Goal: Task Accomplishment & Management: Manage account settings

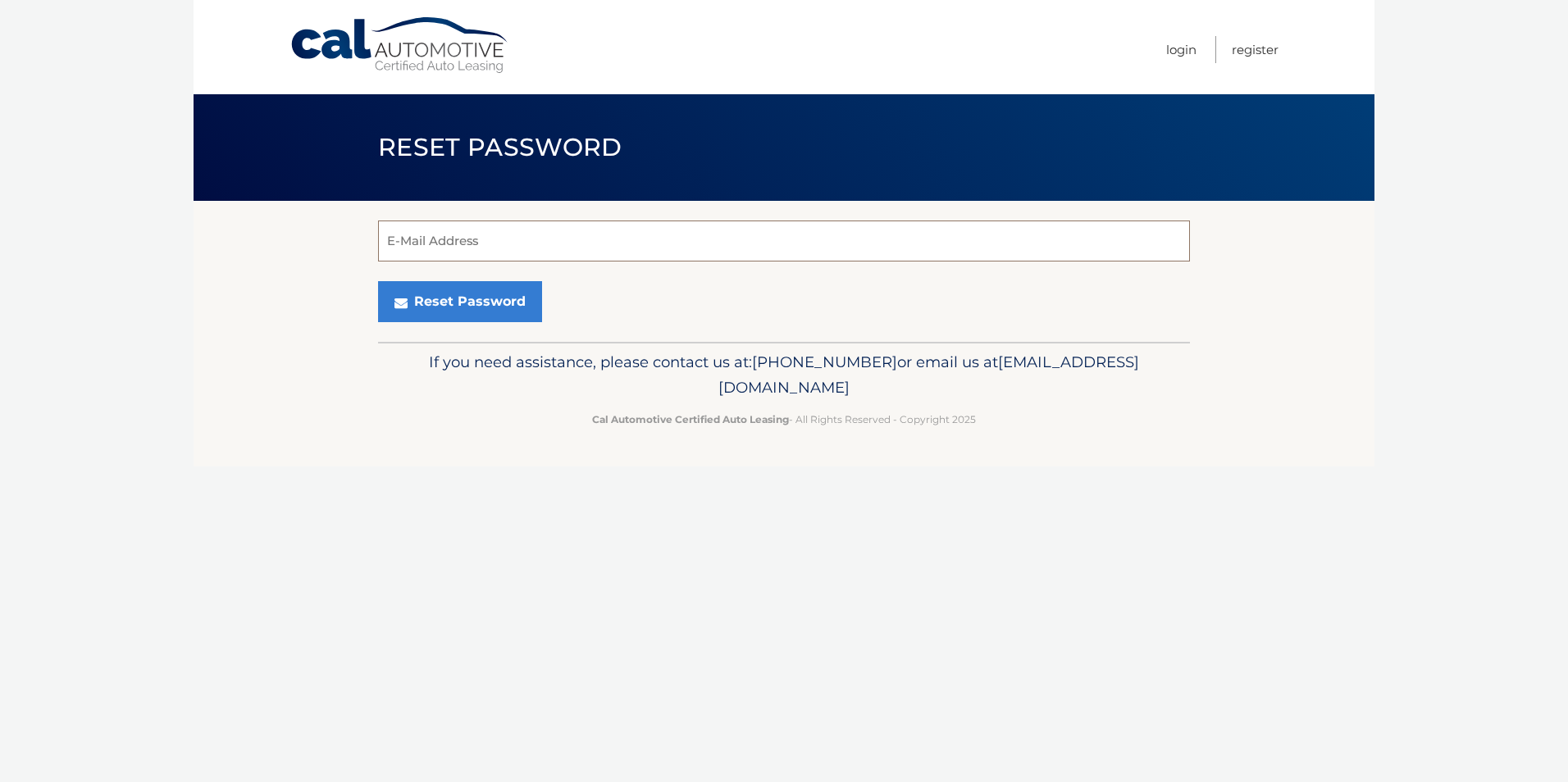
click at [472, 258] on input "E-Mail Address" at bounding box center [784, 241] width 812 height 41
type input "[EMAIL_ADDRESS][DOMAIN_NAME]"
click at [484, 312] on button "Reset Password" at bounding box center [459, 301] width 164 height 41
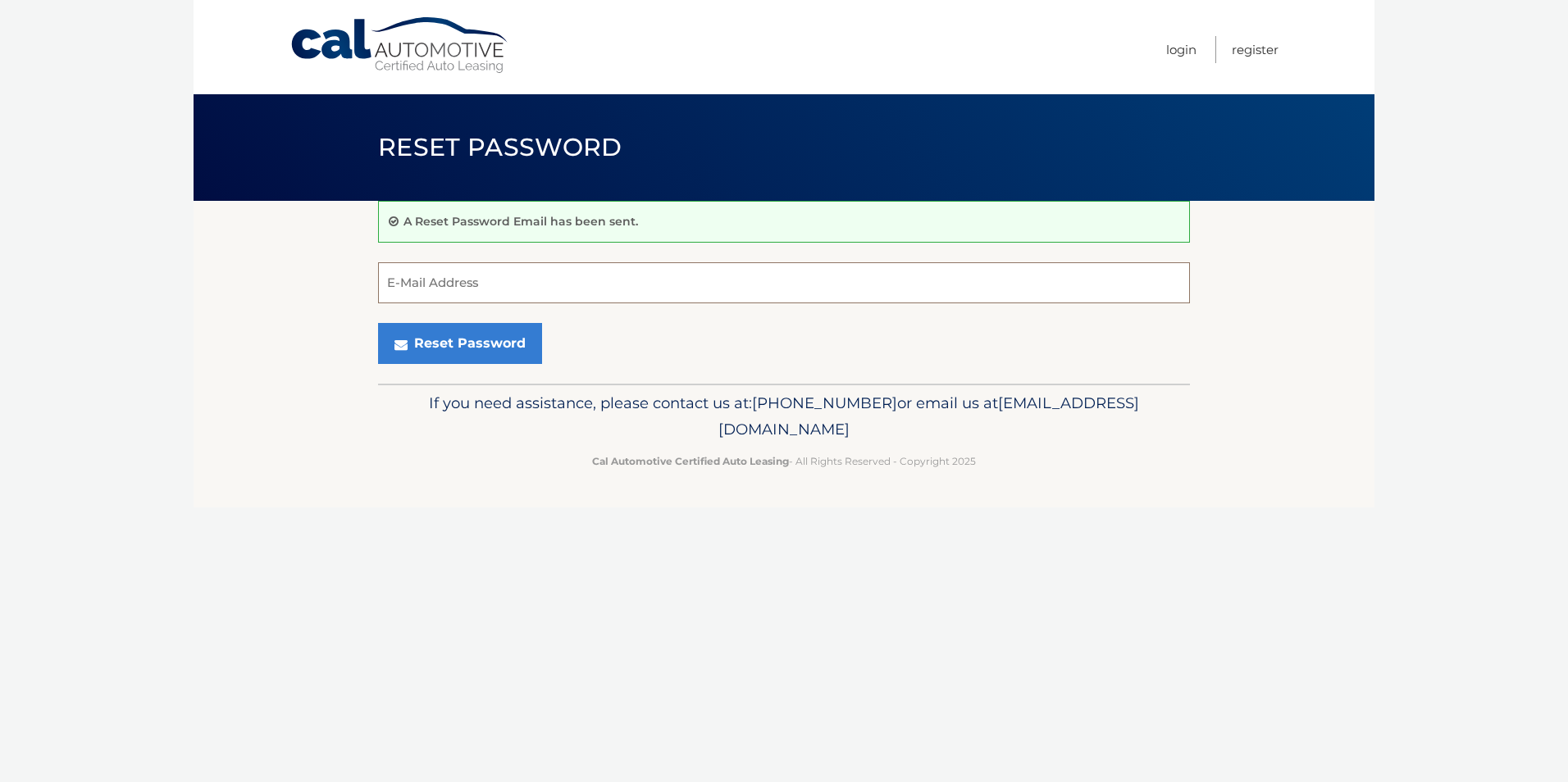
click at [425, 291] on input "E-Mail Address" at bounding box center [784, 283] width 812 height 41
click at [1182, 54] on link "Login" at bounding box center [1182, 49] width 31 height 27
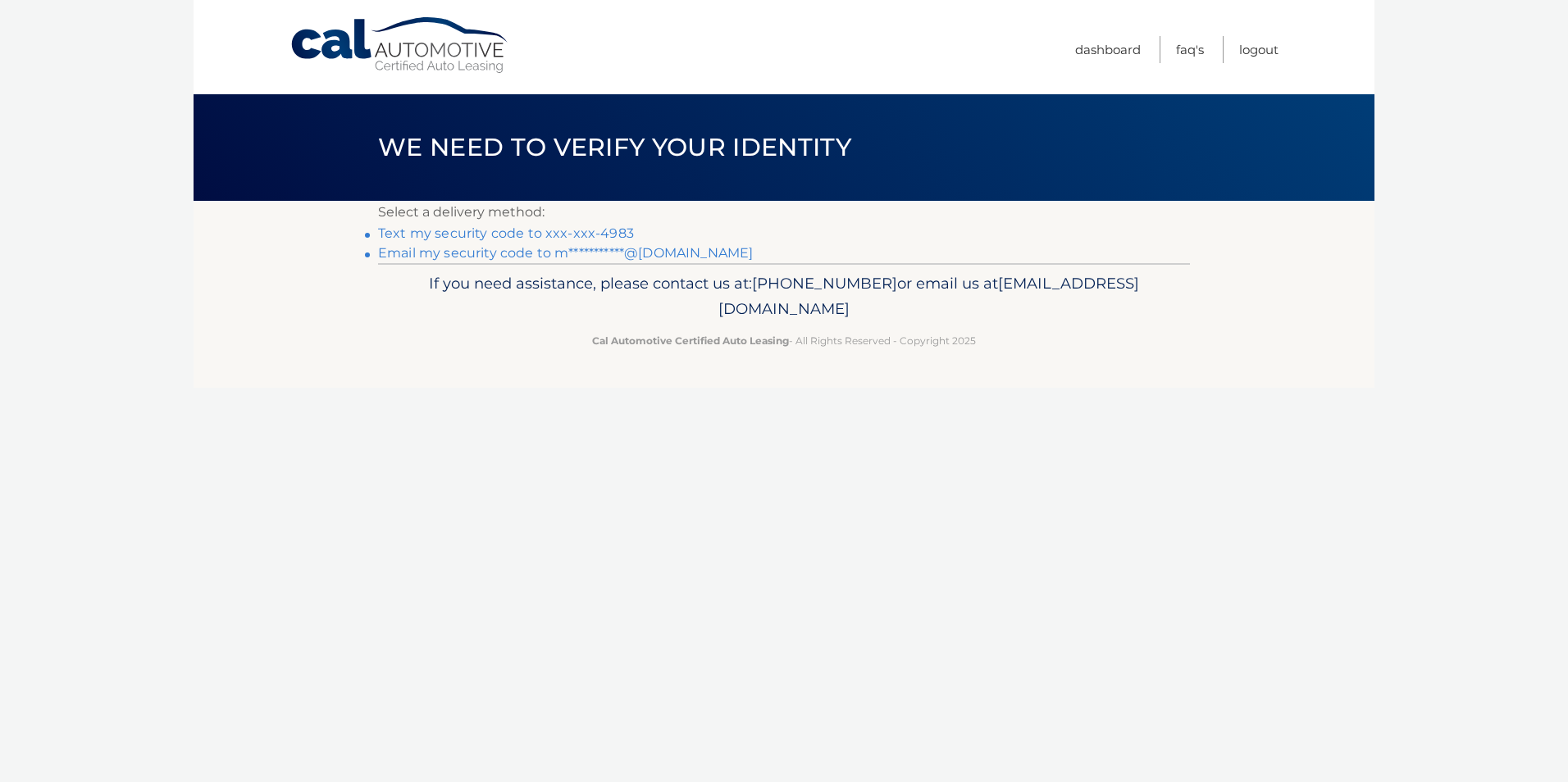
click at [538, 234] on link "Text my security code to xxx-xxx-4983" at bounding box center [506, 233] width 256 height 16
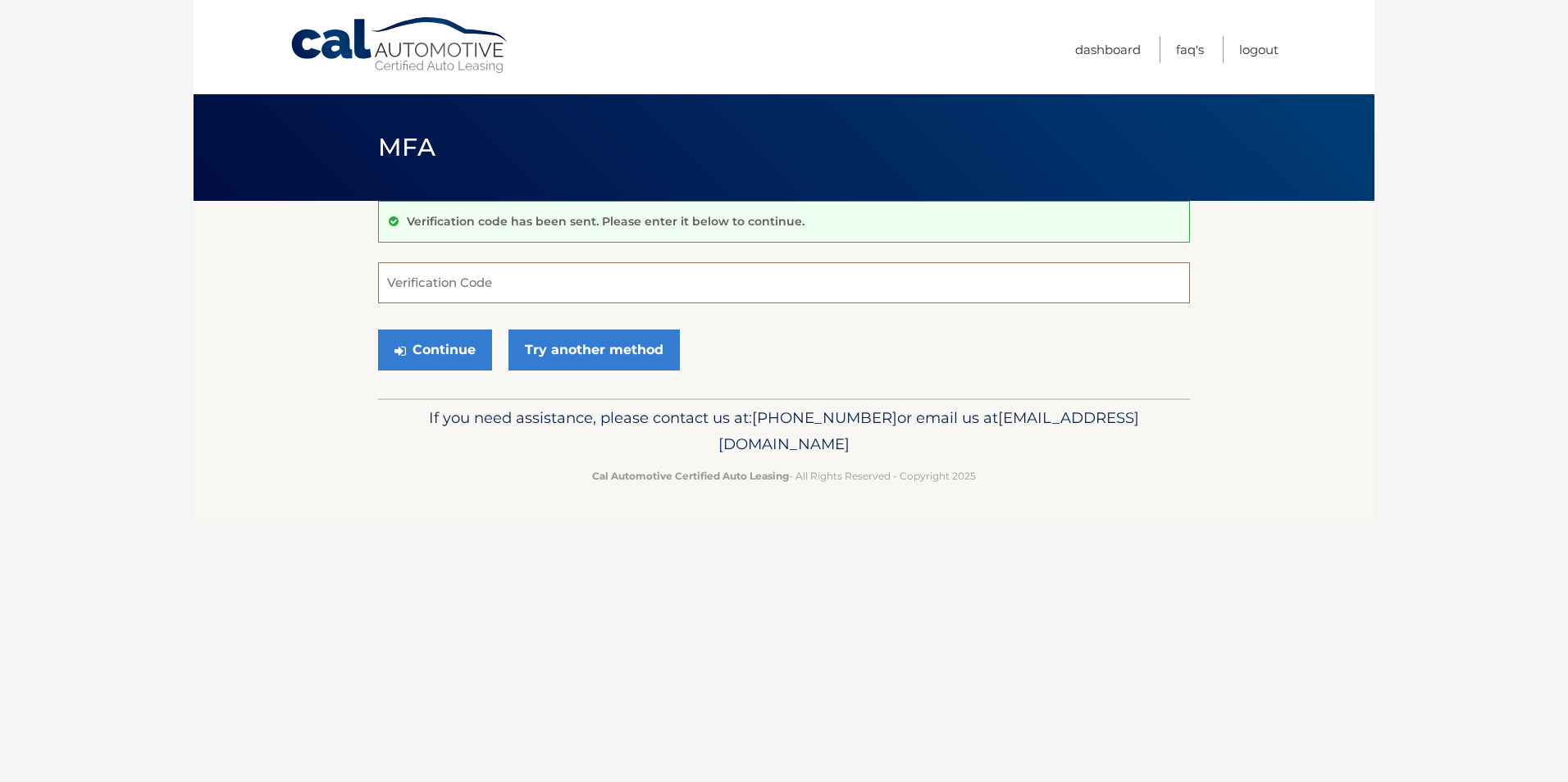
click at [425, 283] on input "Verification Code" at bounding box center [784, 283] width 812 height 41
type input "186739"
click at [378, 330] on button "Continue" at bounding box center [435, 350] width 114 height 41
click at [465, 361] on button "Continue" at bounding box center [435, 350] width 114 height 41
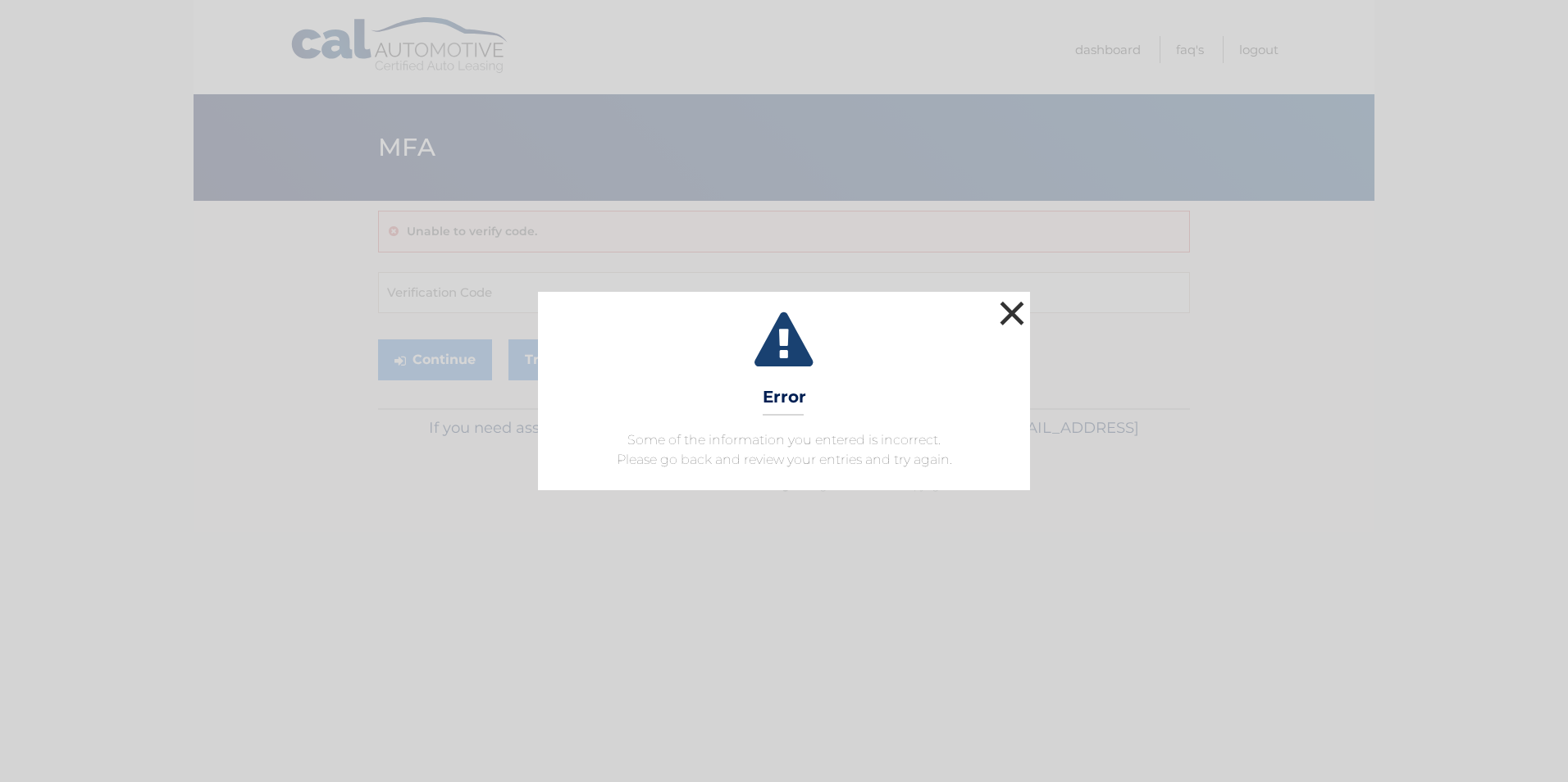
drag, startPoint x: 1019, startPoint y: 310, endPoint x: 1007, endPoint y: 305, distance: 13.0
click at [1019, 309] on button "×" at bounding box center [1011, 312] width 32 height 32
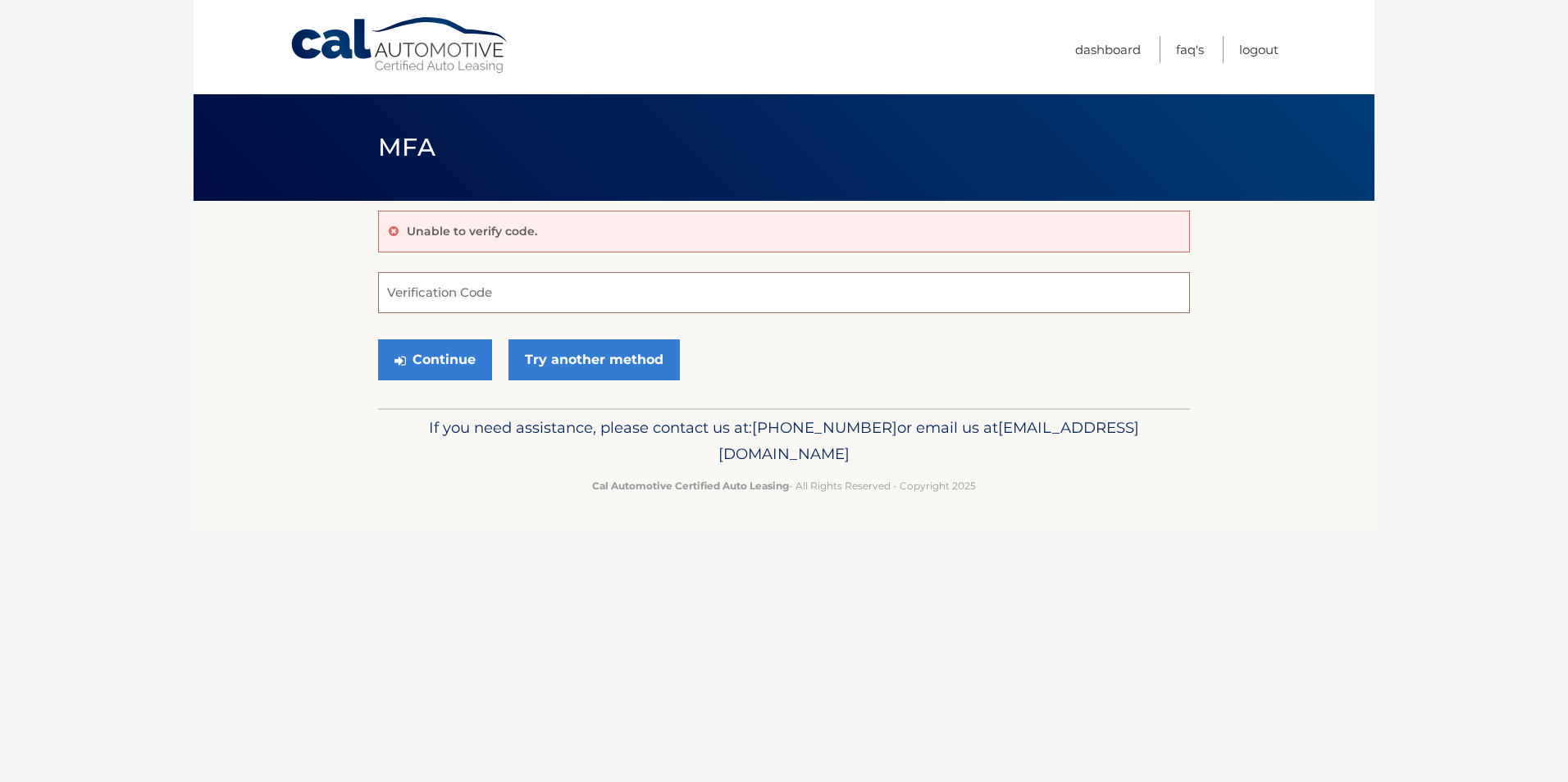
click at [457, 291] on input "Verification Code" at bounding box center [784, 293] width 812 height 41
click at [473, 285] on input "Verification Code" at bounding box center [784, 293] width 812 height 41
type input "186739"
click at [447, 352] on button "Continue" at bounding box center [435, 360] width 114 height 41
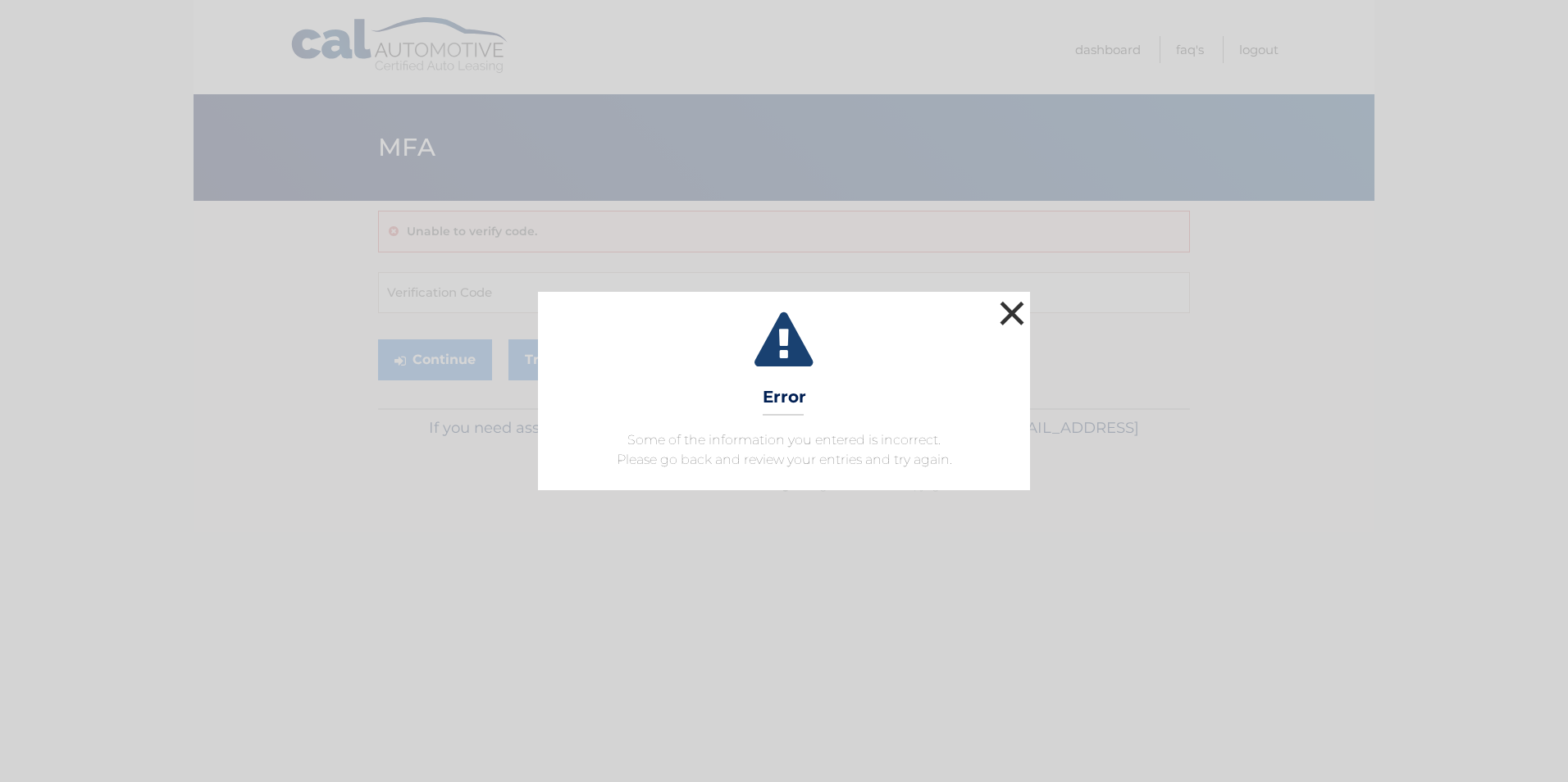
click at [1022, 312] on button "×" at bounding box center [1011, 312] width 32 height 32
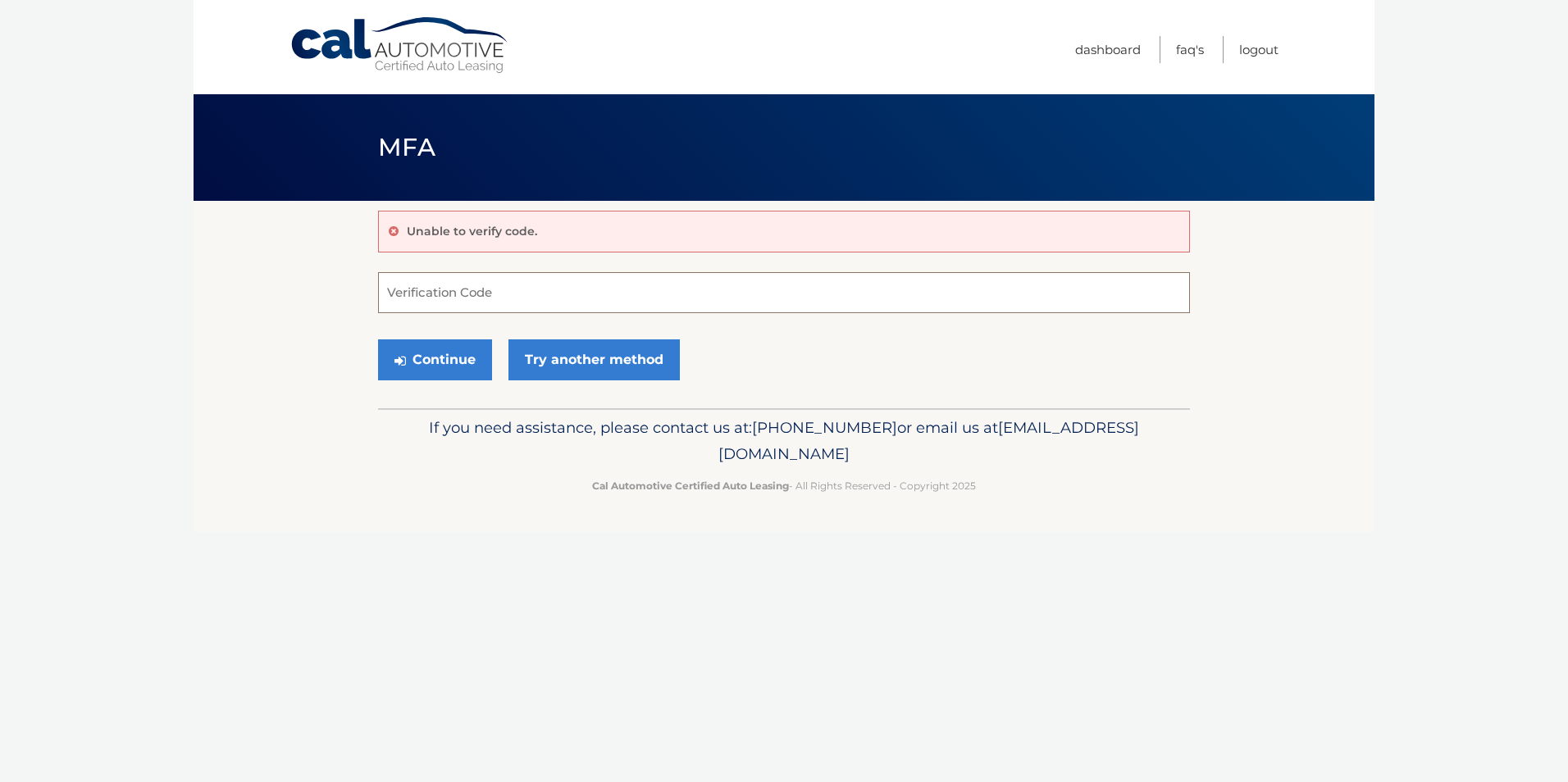
click at [445, 293] on input "Verification Code" at bounding box center [784, 293] width 812 height 41
click at [586, 360] on link "Try another method" at bounding box center [594, 360] width 171 height 41
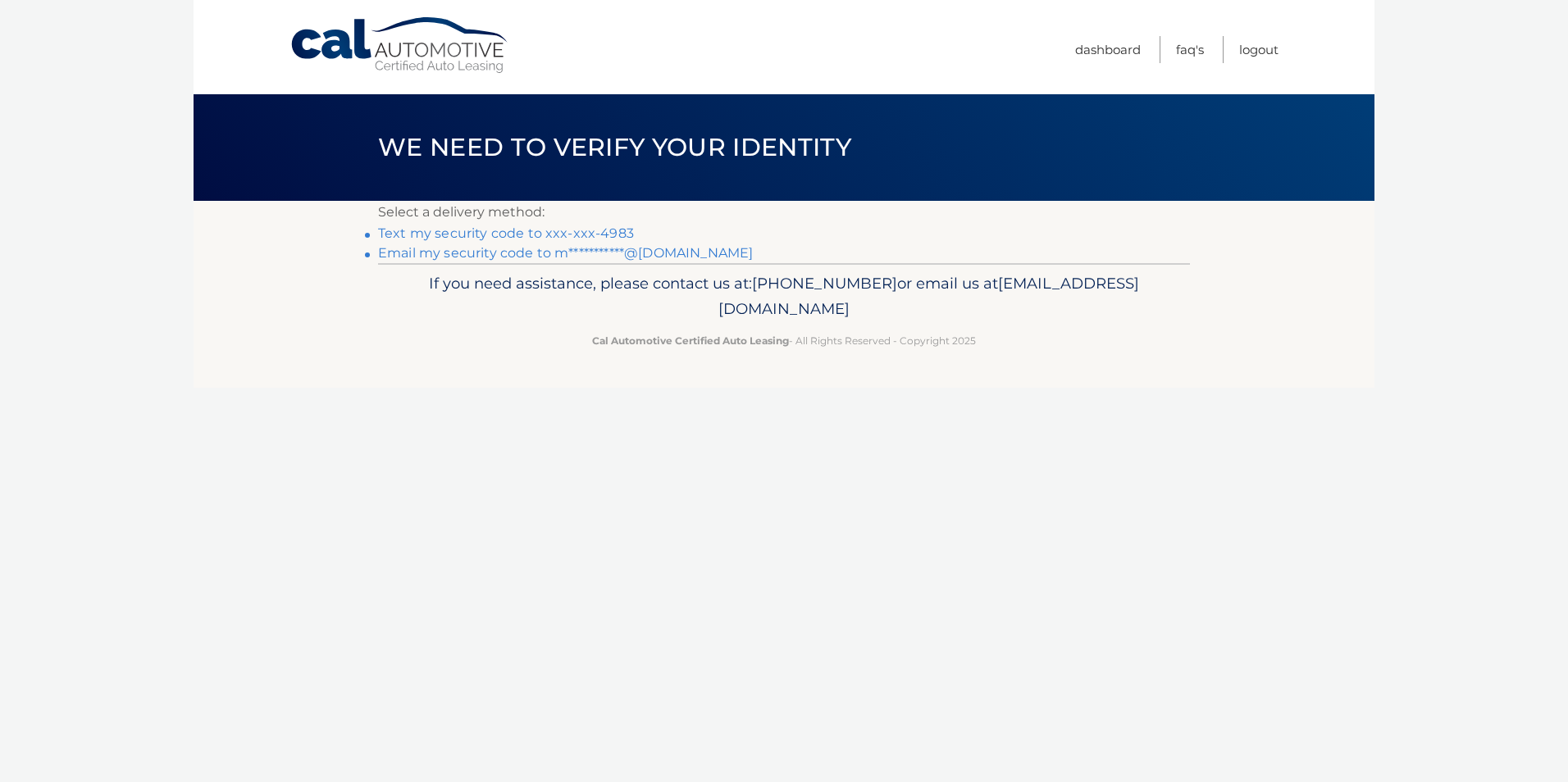
click at [414, 239] on link "Text my security code to xxx-xxx-4983" at bounding box center [506, 233] width 256 height 16
drag, startPoint x: 409, startPoint y: 345, endPoint x: 429, endPoint y: 296, distance: 52.9
click at [412, 339] on p "Cal Automotive Certified Auto Leasing - All Rights Reserved - Copyright 2025" at bounding box center [784, 340] width 790 height 18
click at [461, 253] on link "**********" at bounding box center [565, 252] width 374 height 16
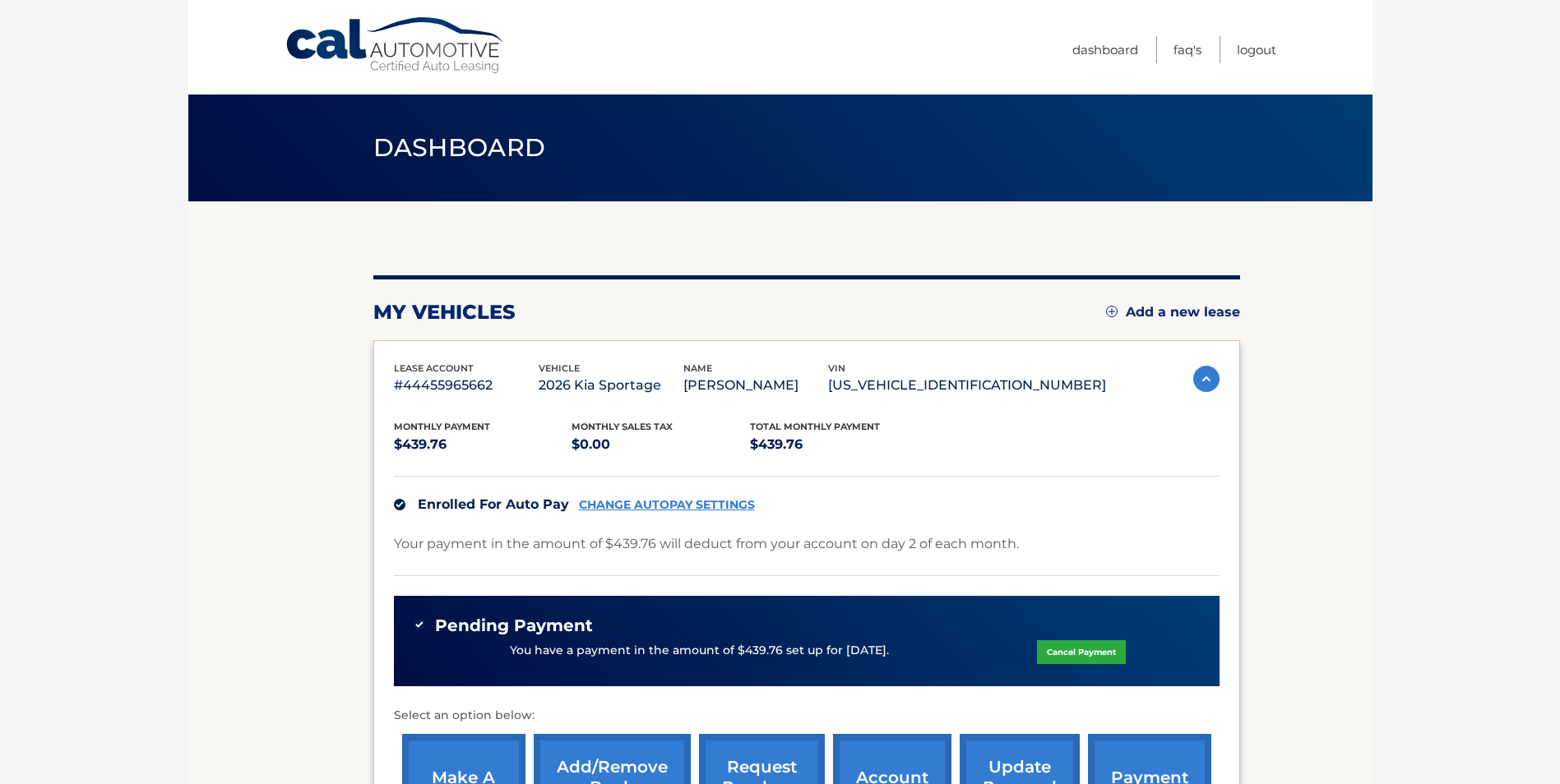
drag, startPoint x: 1520, startPoint y: 387, endPoint x: 1213, endPoint y: 455, distance: 314.4
click at [1510, 391] on body "Cal Automotive Menu Dashboard FAQ's Logout" at bounding box center [780, 392] width 1560 height 784
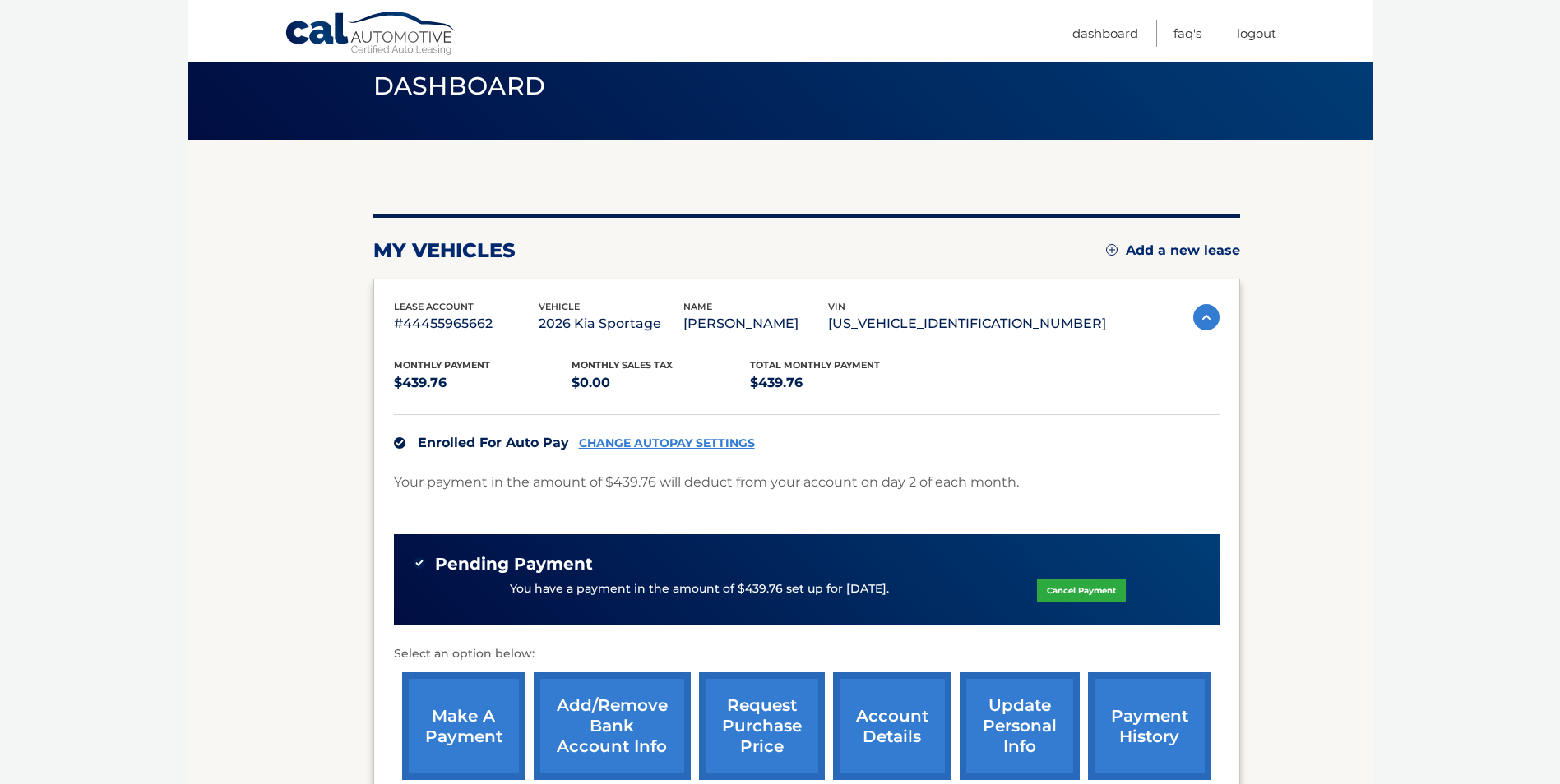
scroll to position [164, 0]
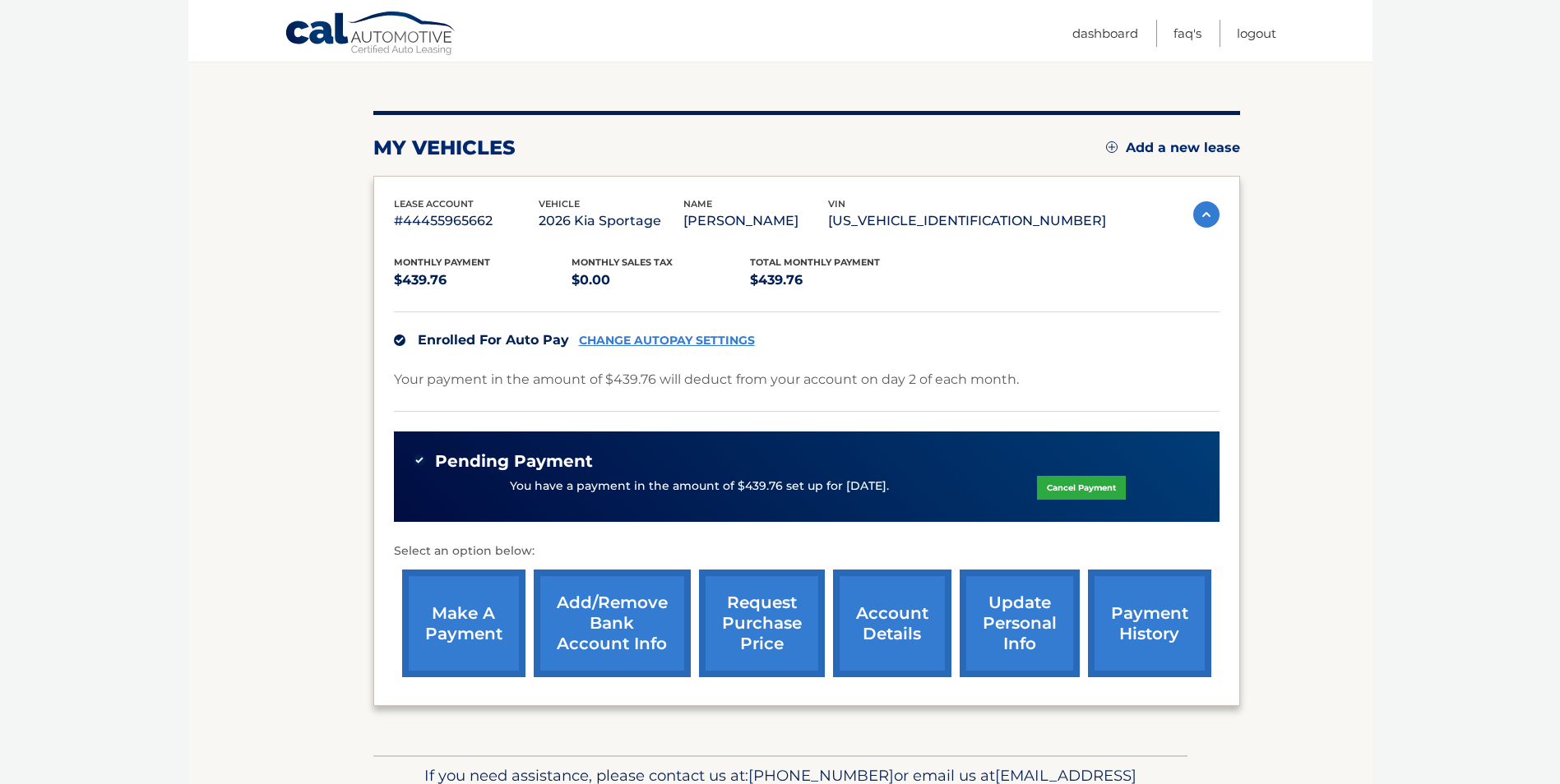
click at [1419, 373] on body "Cal Automotive Menu Dashboard FAQ's Logout" at bounding box center [780, 228] width 1560 height 784
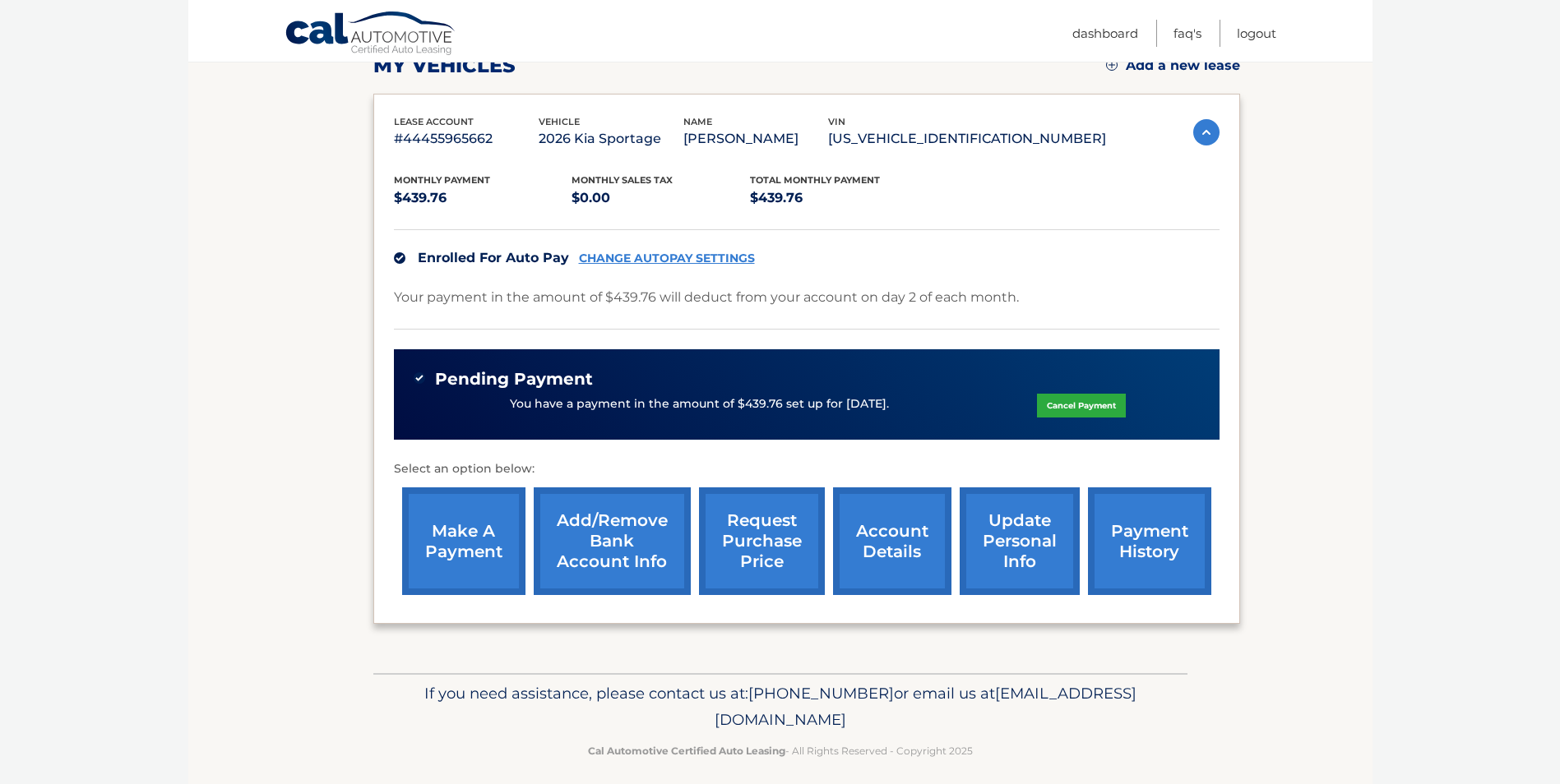
click at [801, 583] on link "request purchase price" at bounding box center [762, 541] width 126 height 107
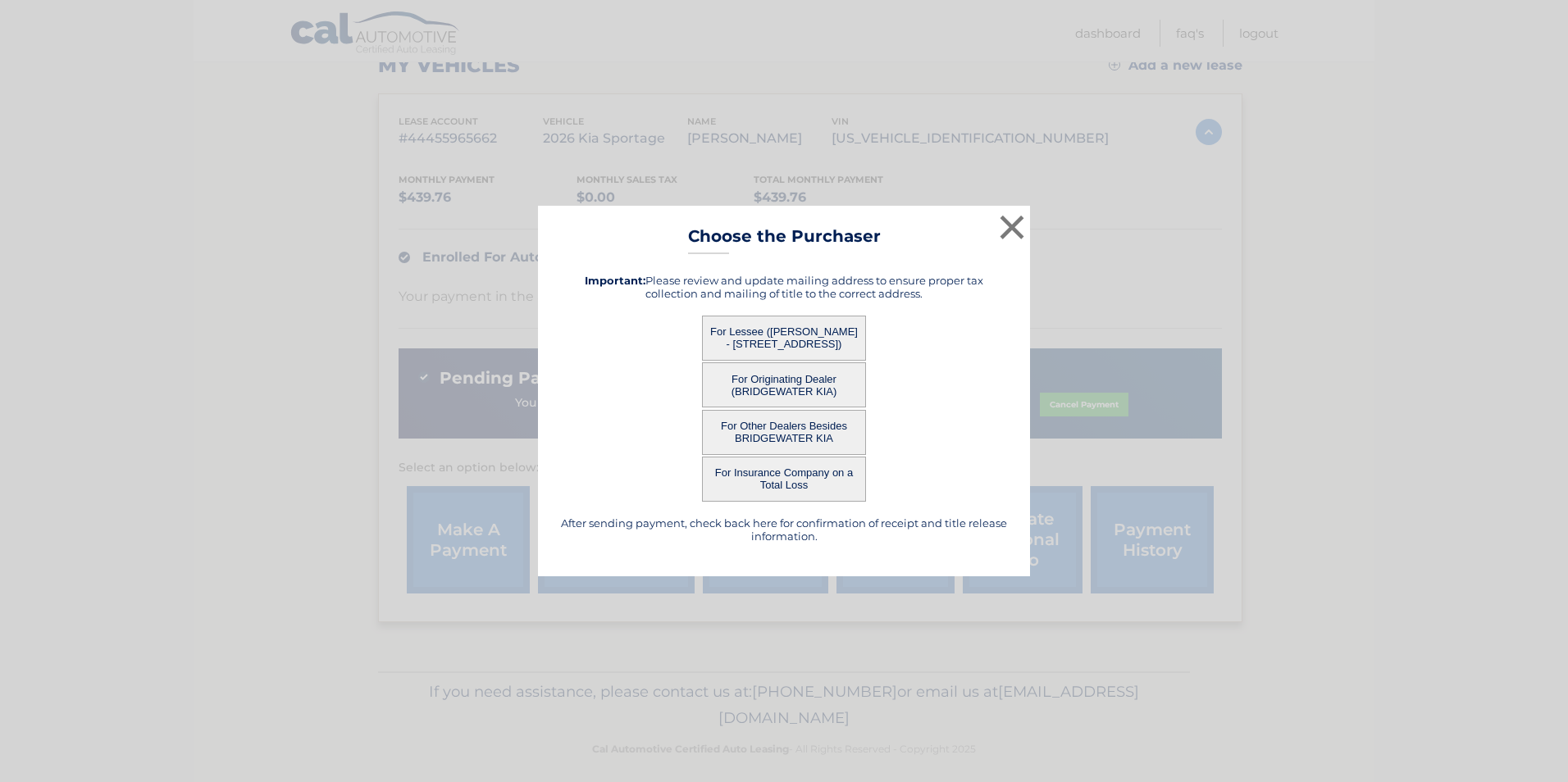
click at [820, 346] on button "For Lessee (MELISSA KURDYLA - 384 Amwell Road, Unit 203, HILLSBOROUGH, NJ 08844)" at bounding box center [783, 338] width 164 height 45
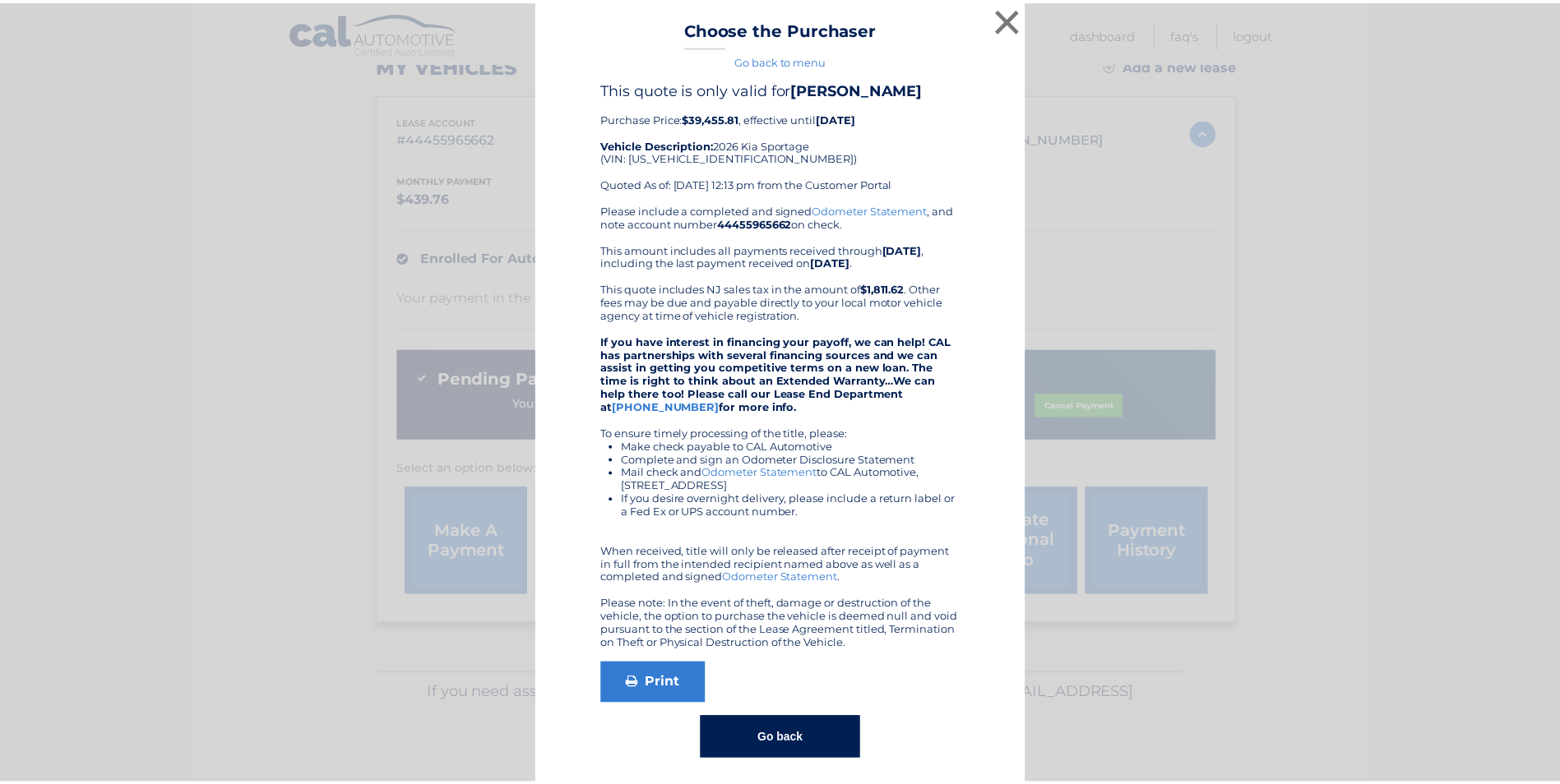
scroll to position [0, 0]
click at [785, 746] on button "Go back" at bounding box center [785, 741] width 160 height 43
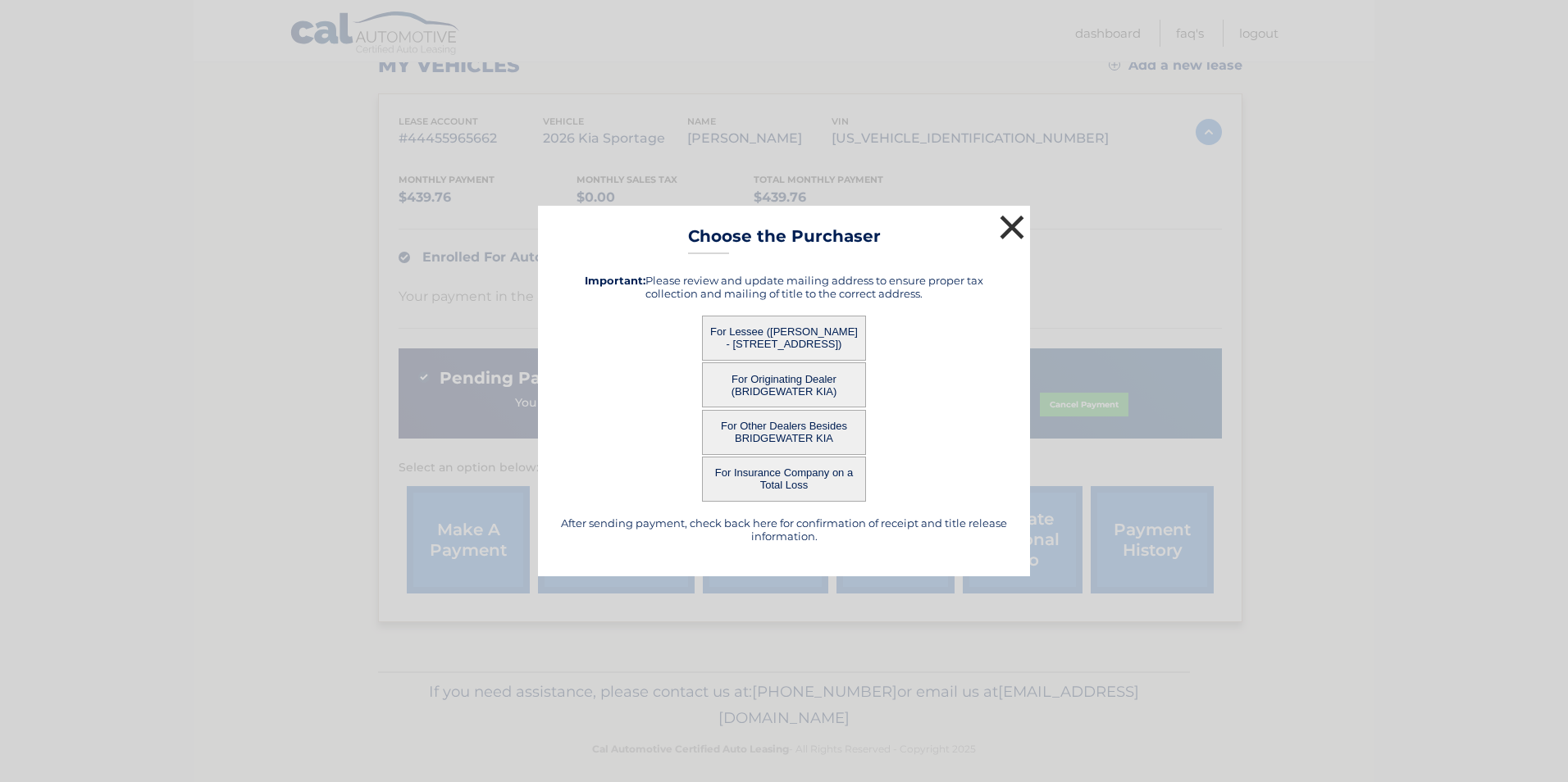
click at [1000, 225] on button "×" at bounding box center [1011, 226] width 32 height 32
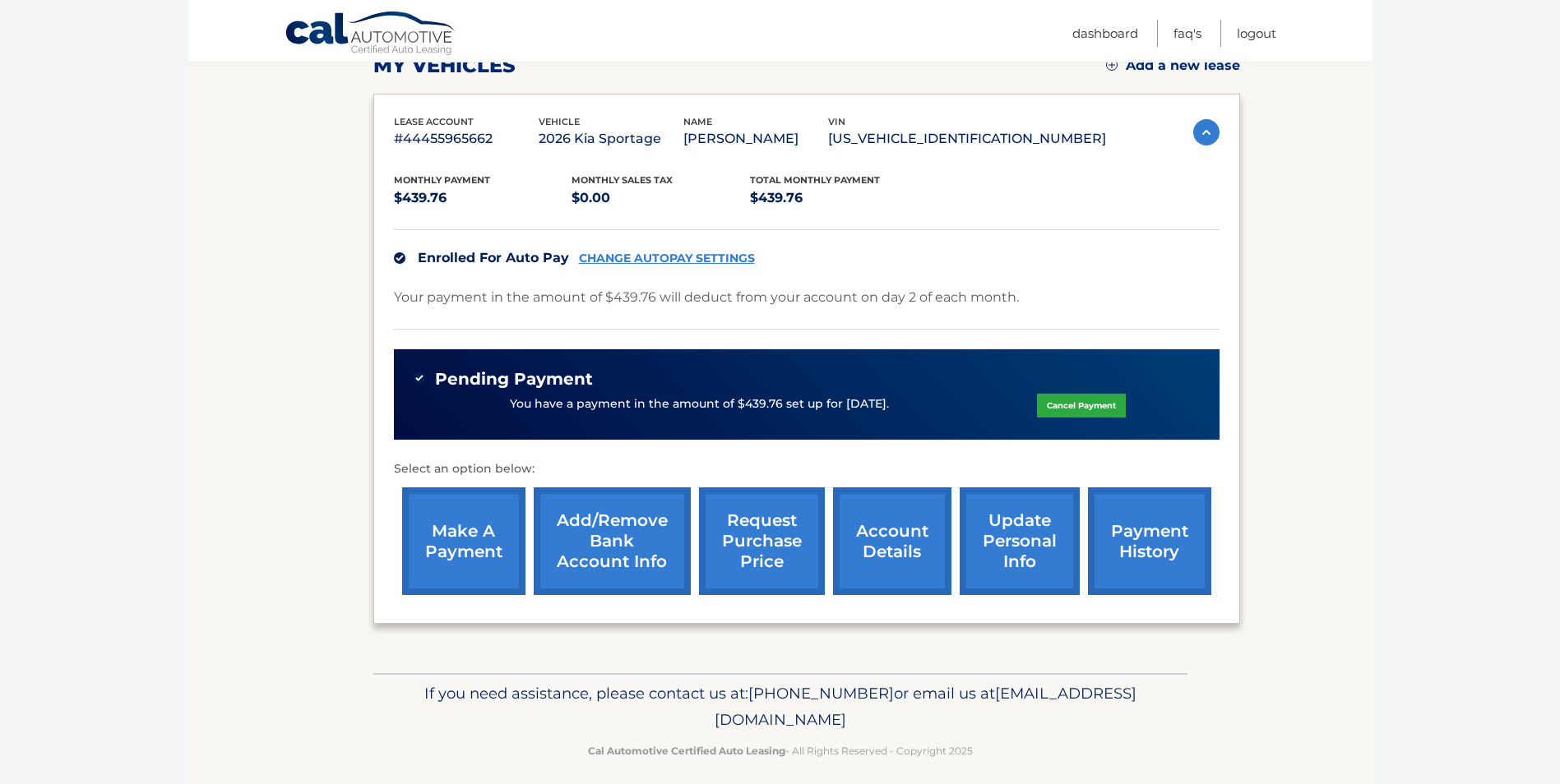
drag, startPoint x: 1437, startPoint y: 268, endPoint x: 1425, endPoint y: 271, distance: 12.4
click at [1435, 268] on body "Cal Automotive Menu Dashboard FAQ's Logout" at bounding box center [780, 145] width 1560 height 784
click at [1140, 563] on link "payment history" at bounding box center [1149, 541] width 123 height 107
click at [900, 541] on link "account details" at bounding box center [893, 541] width 119 height 107
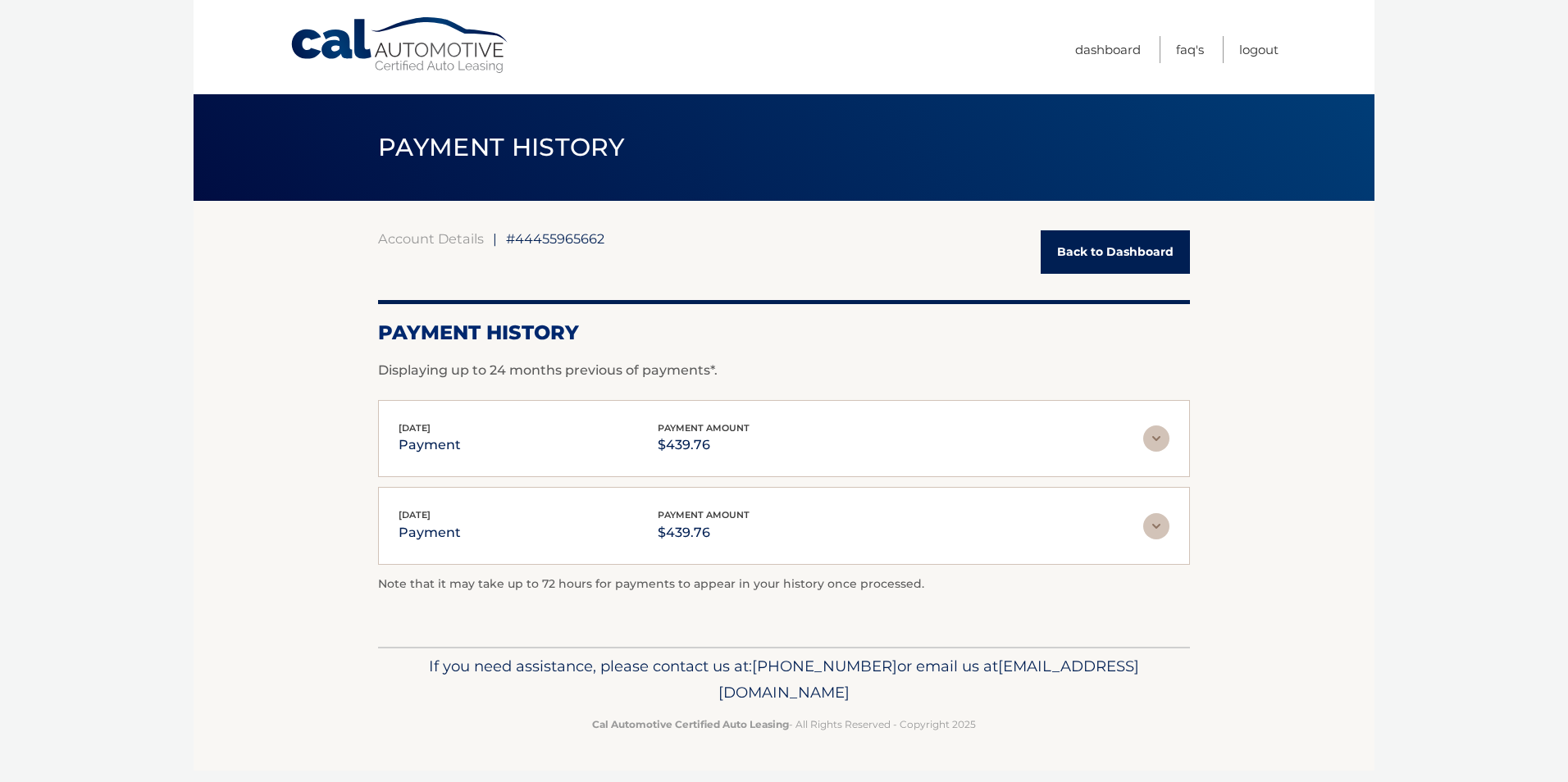
click at [961, 382] on div "Account Details | #44455965662 Back to Dashboard Payment History Displaying up …" at bounding box center [784, 422] width 812 height 384
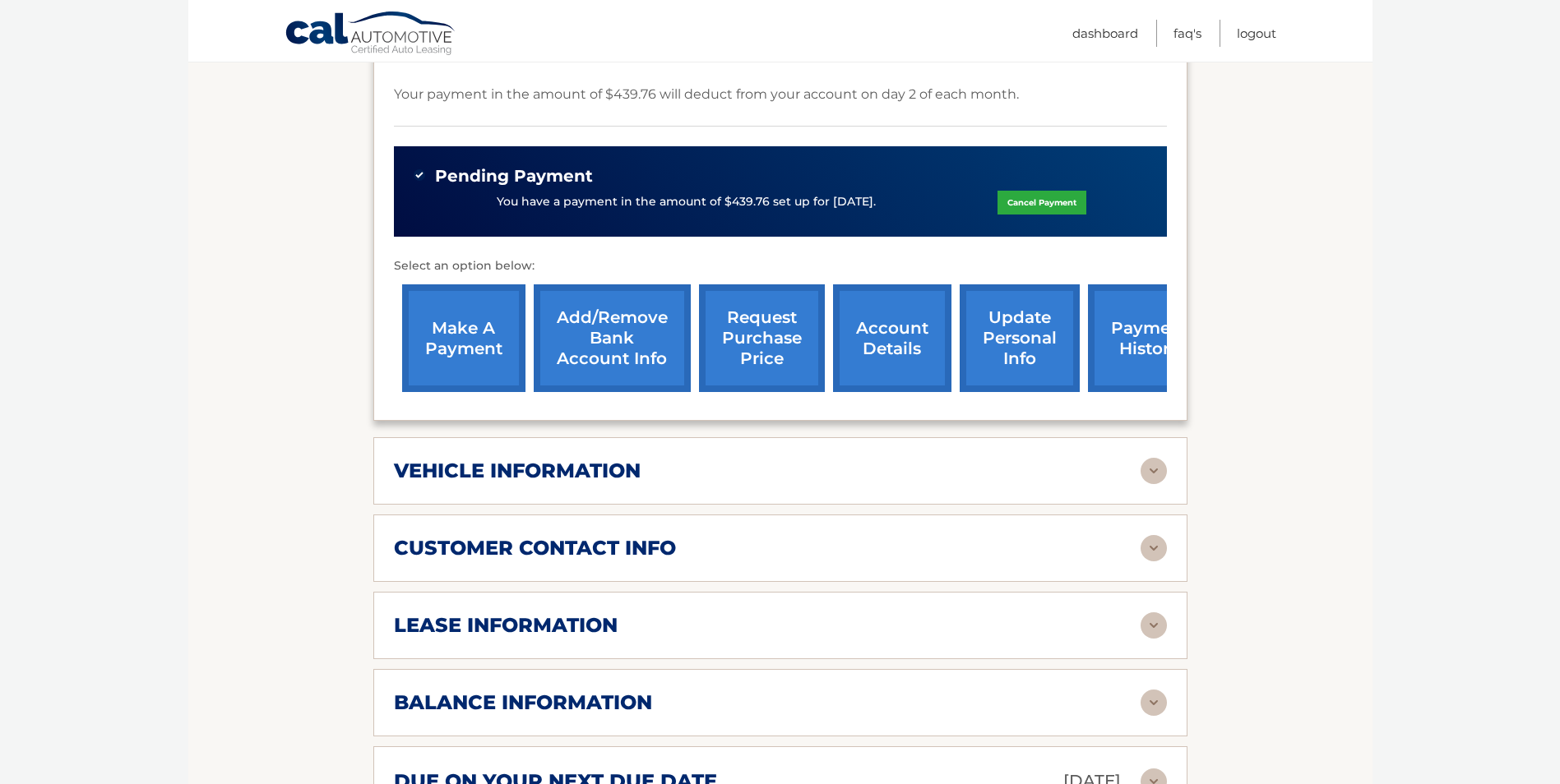
scroll to position [493, 0]
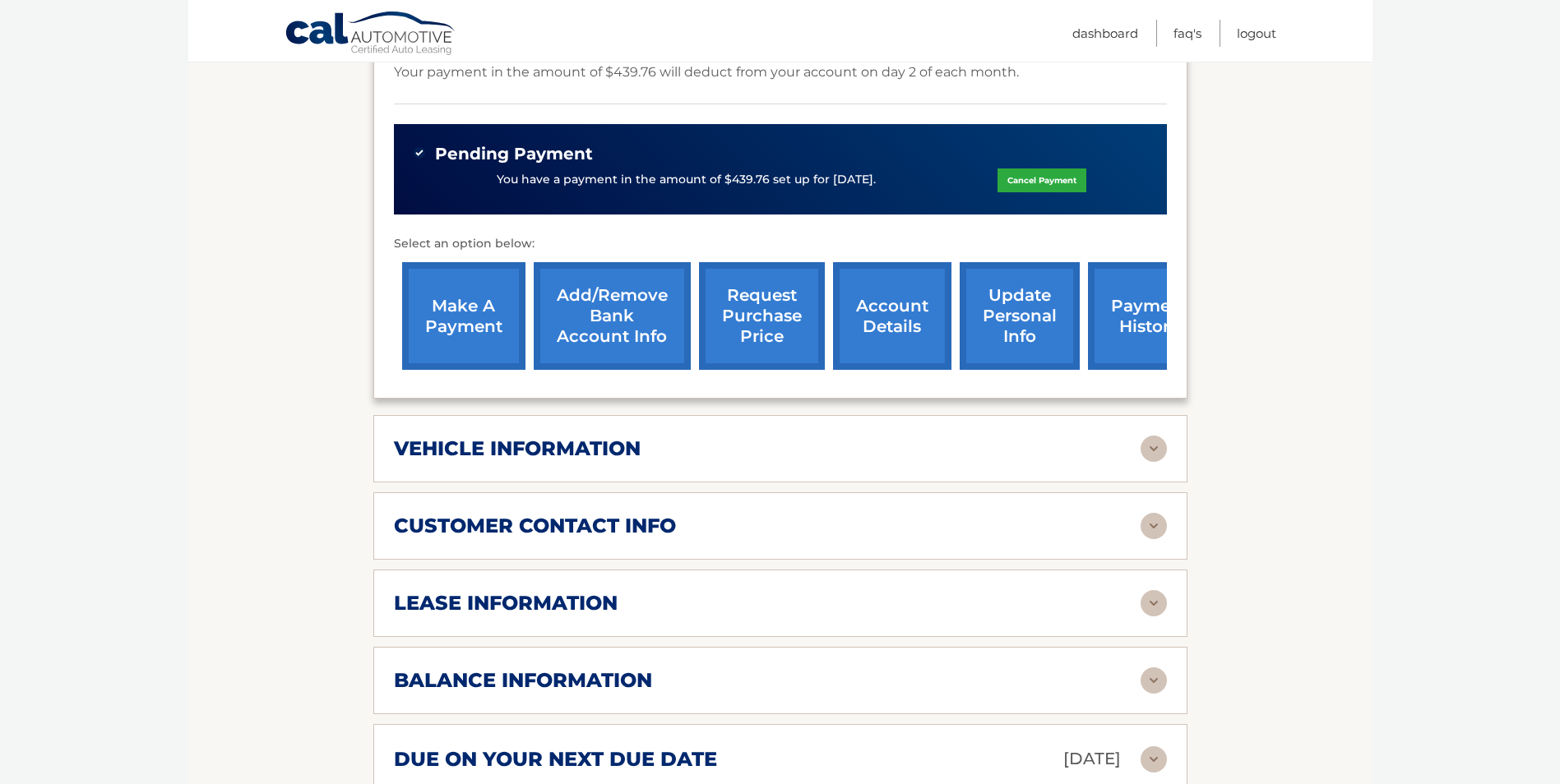
click at [671, 601] on div "lease information" at bounding box center [767, 603] width 747 height 25
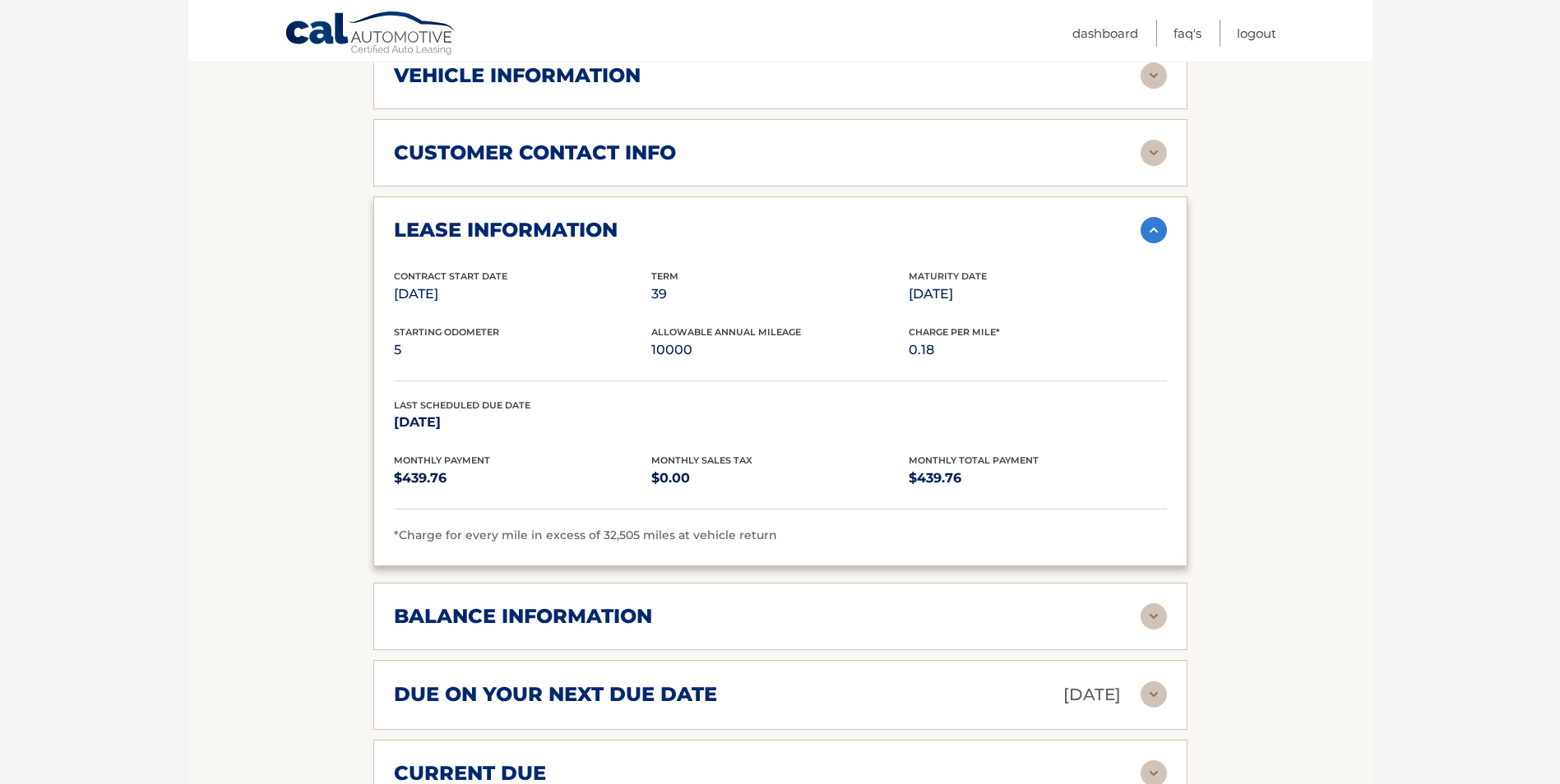
scroll to position [904, 0]
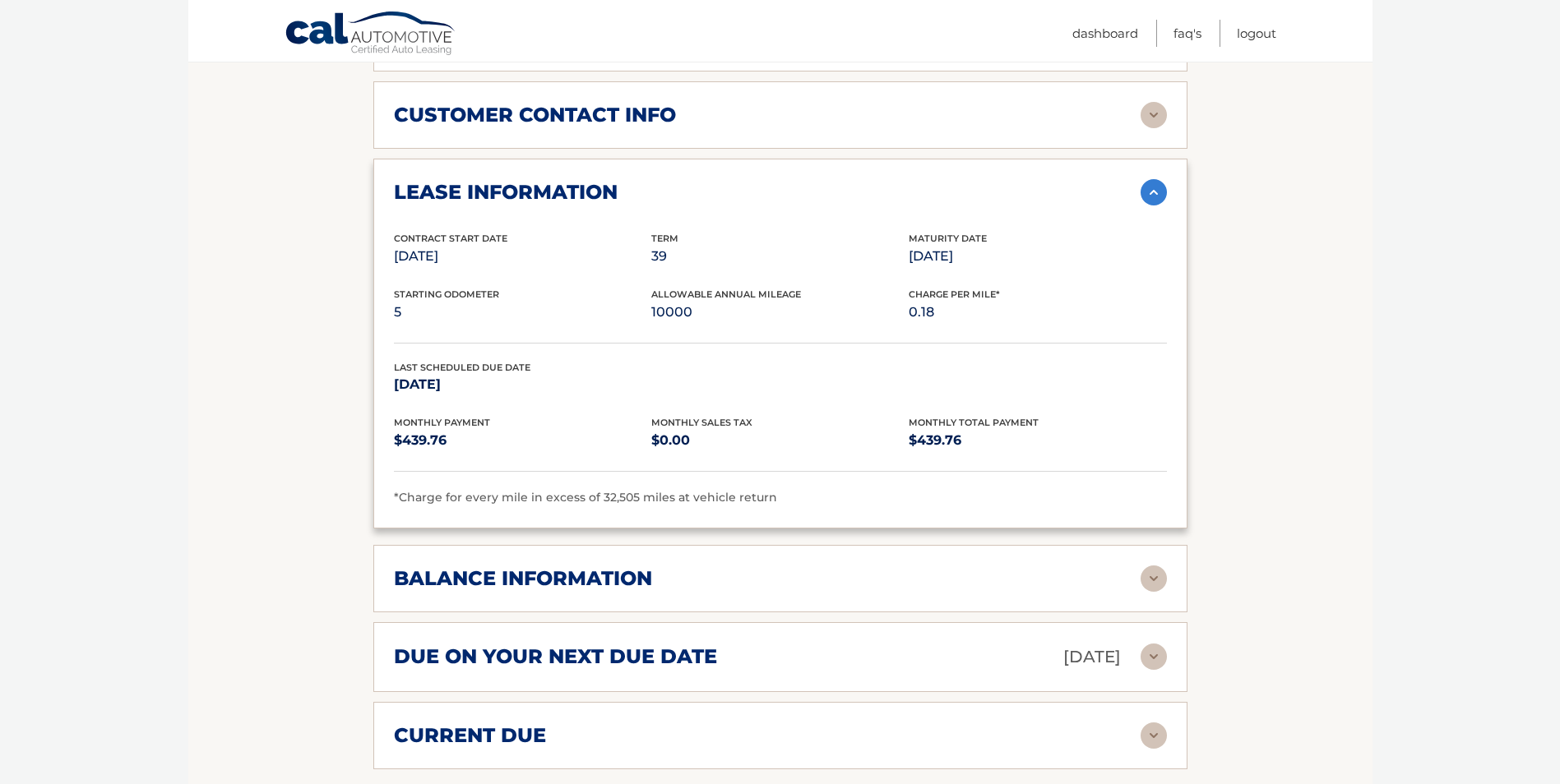
click at [587, 588] on h2 "balance information" at bounding box center [523, 578] width 259 height 25
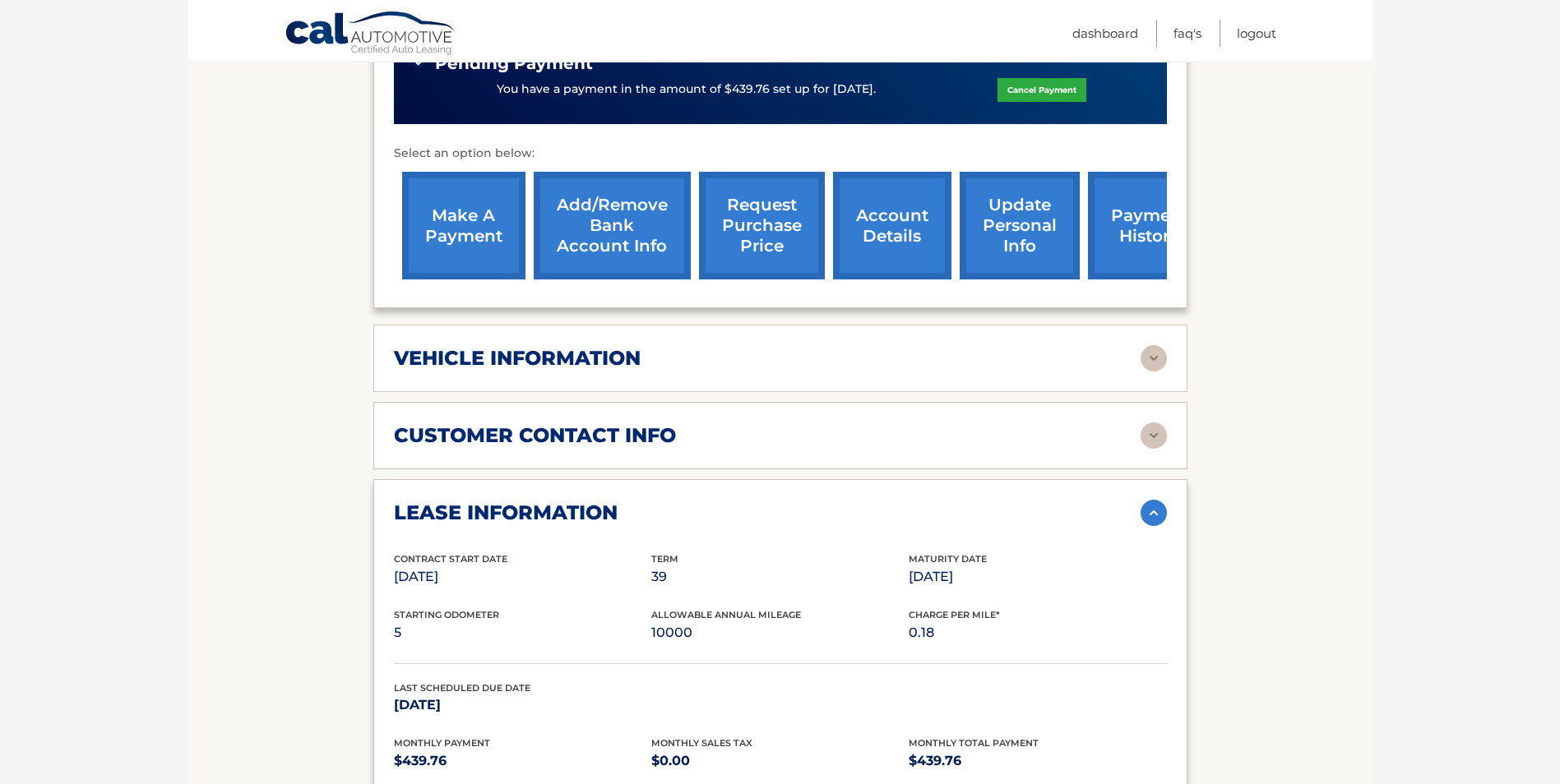
scroll to position [579, 0]
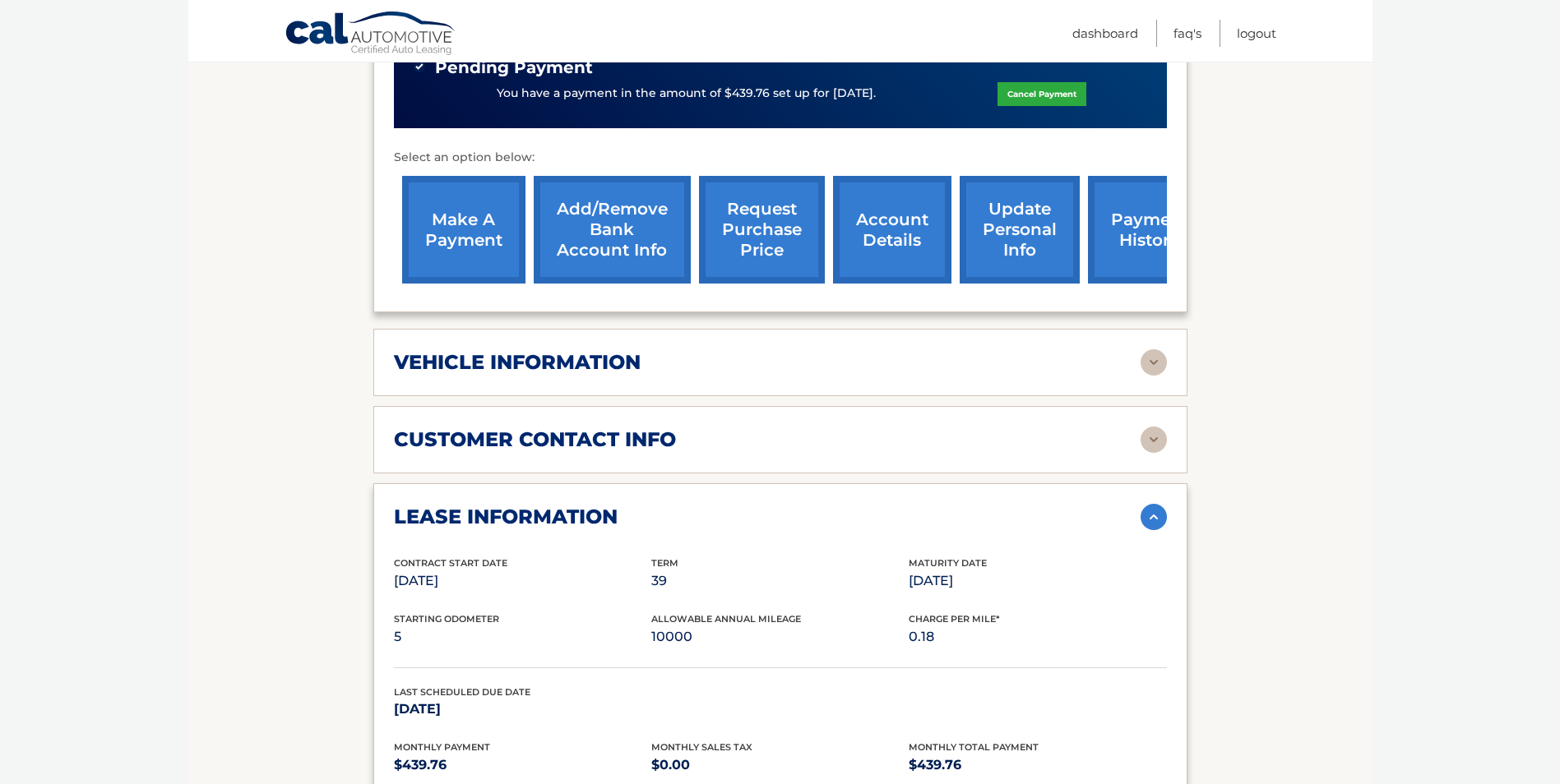
click at [1148, 368] on img at bounding box center [1153, 362] width 26 height 26
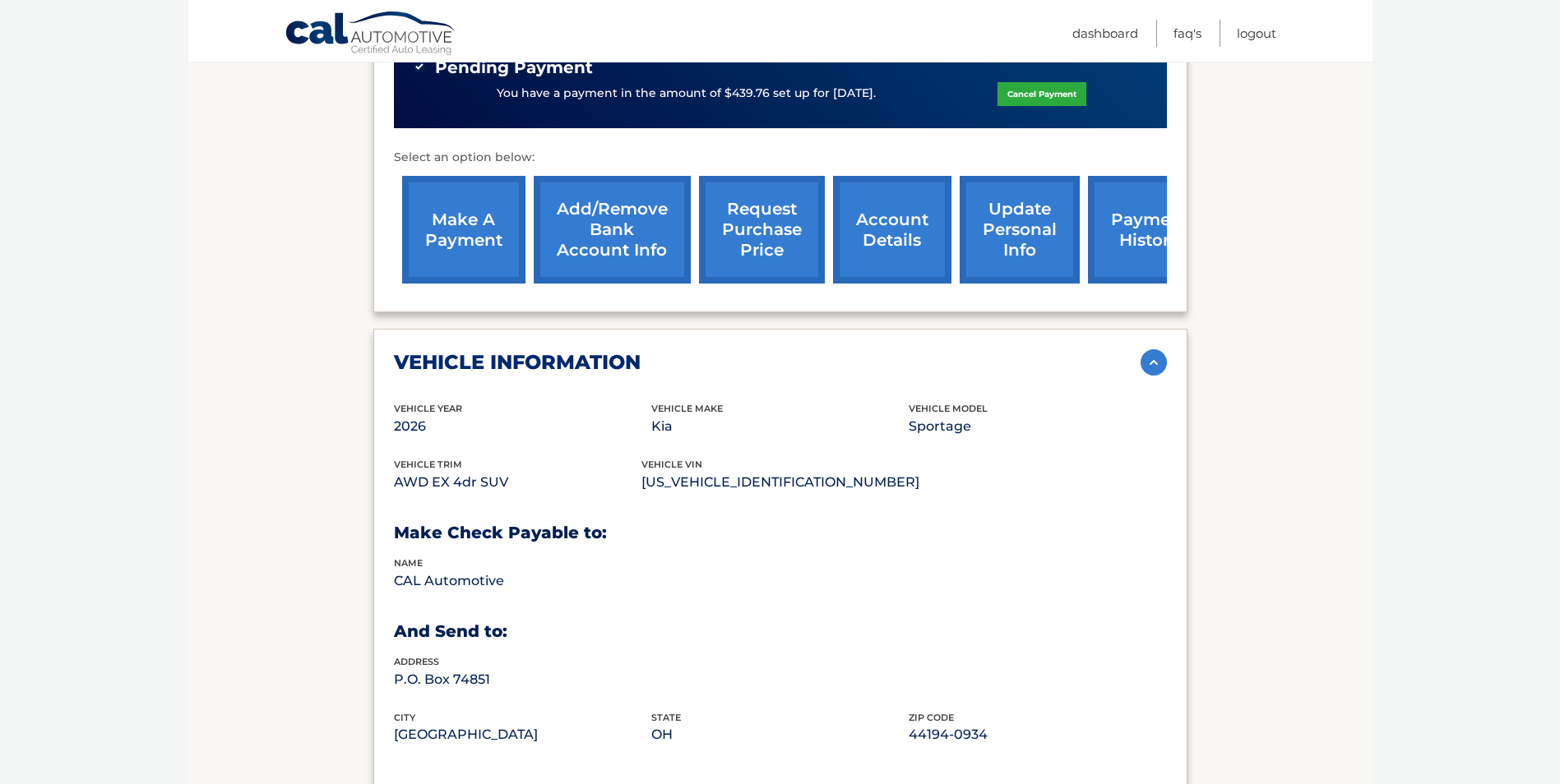
click at [657, 615] on div "vehicle Year 2026 vehicle make Kia vehicle model Sportage vehicle trim AWD EX 4…" at bounding box center [780, 583] width 773 height 364
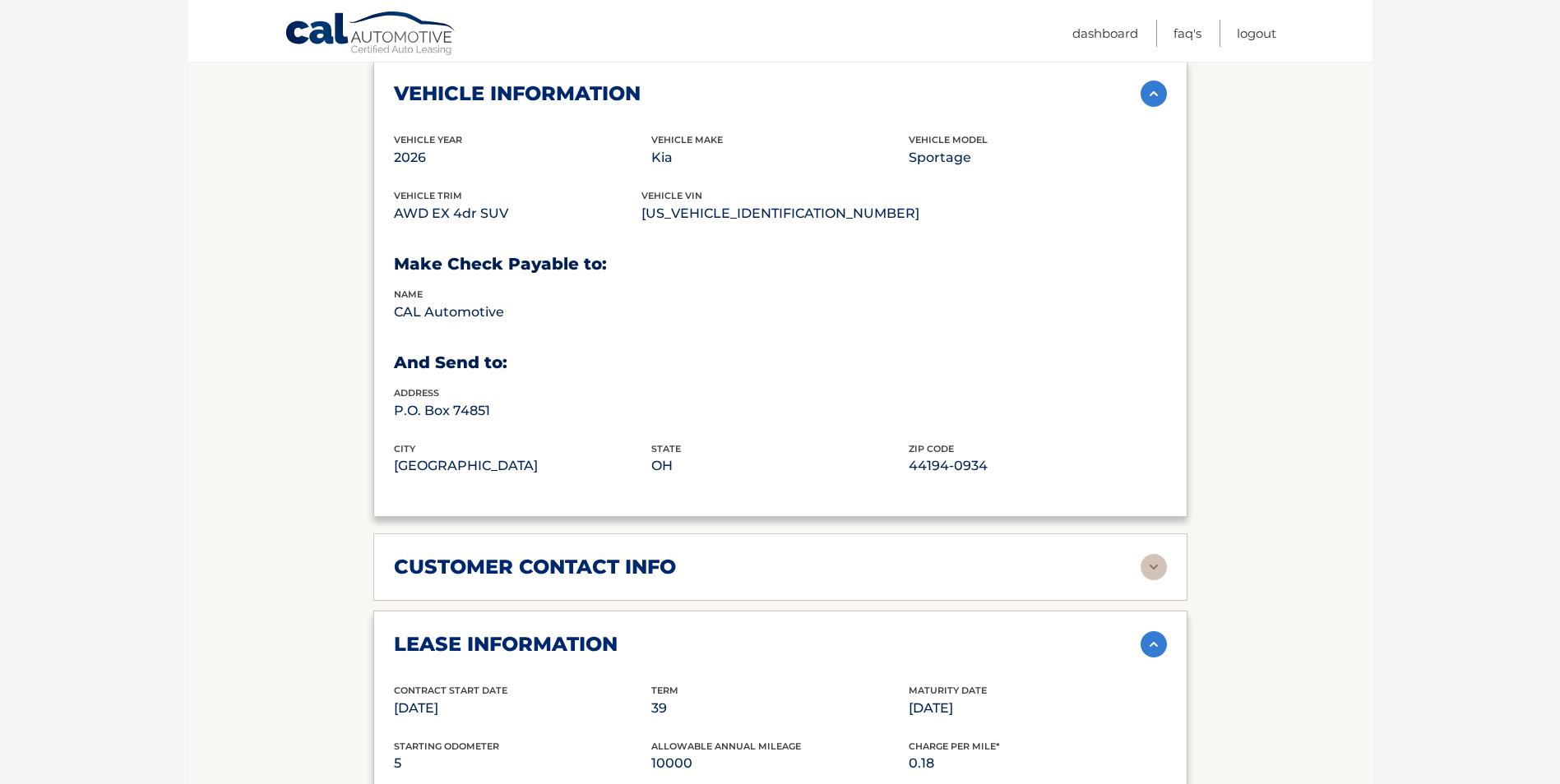
scroll to position [908, 0]
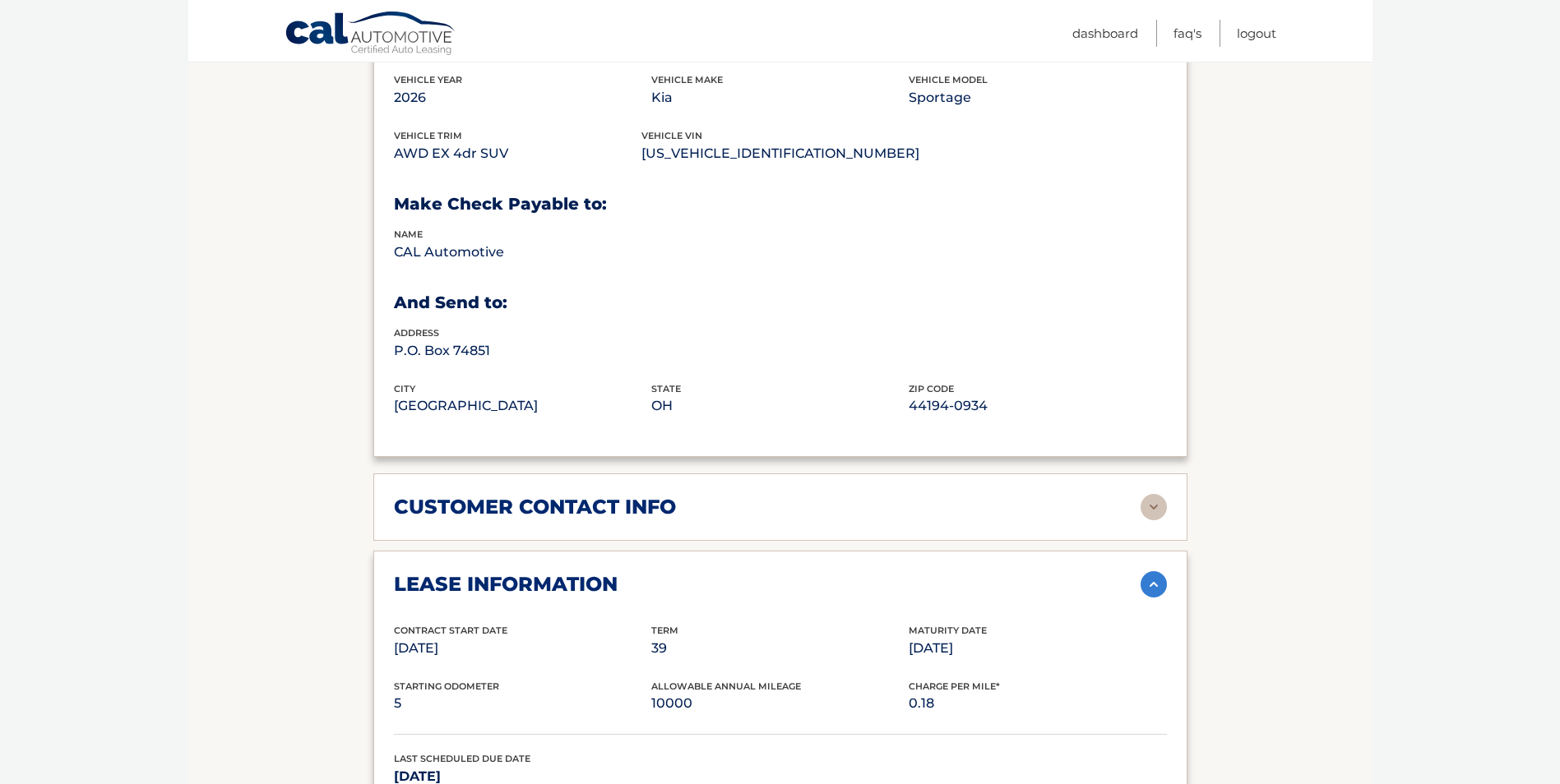
click at [626, 523] on div "customer contact info full name MELISSA KURDYLA street address 384 Amwell Road …" at bounding box center [780, 507] width 814 height 68
click at [1147, 512] on img at bounding box center [1153, 507] width 26 height 26
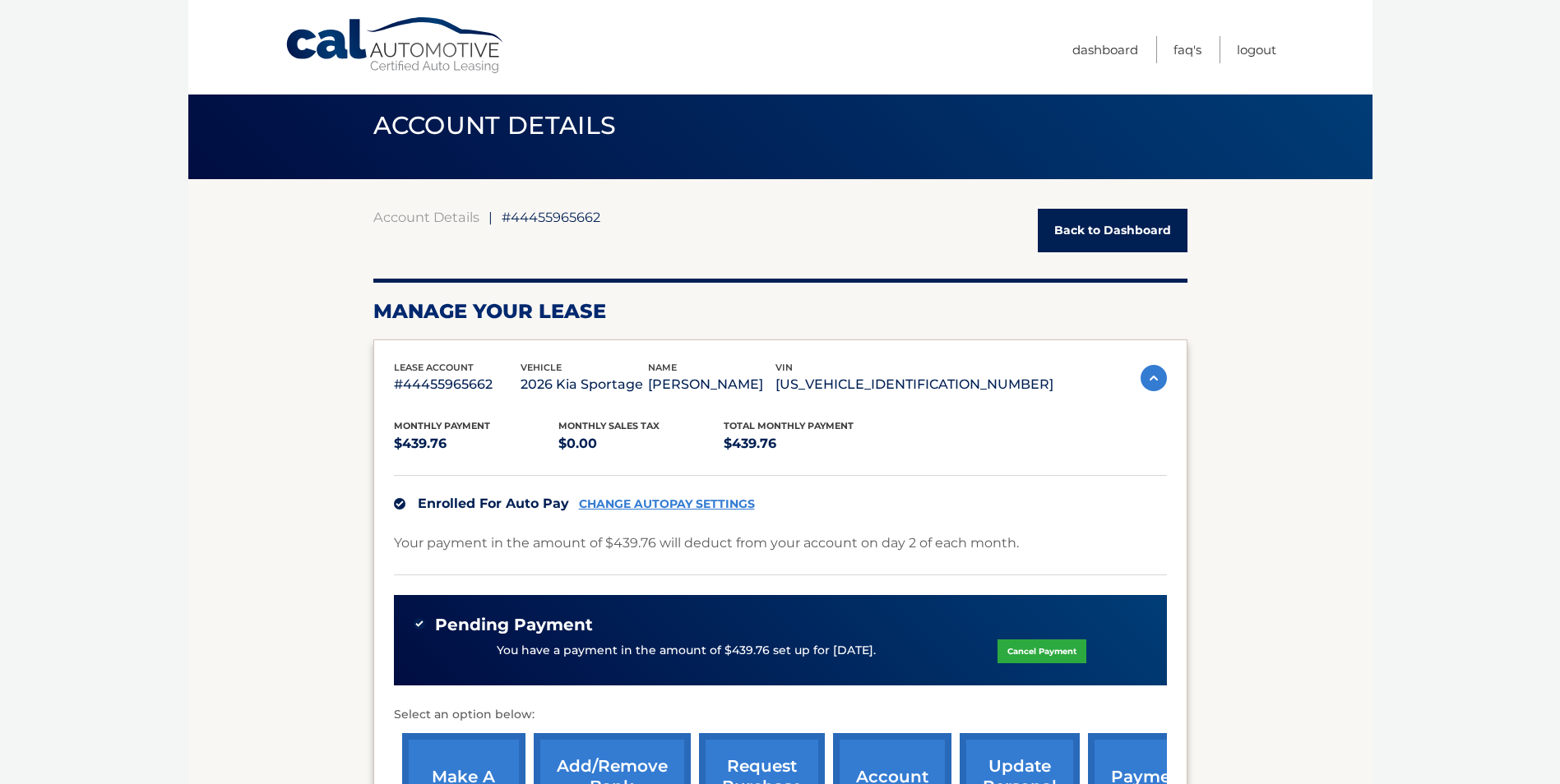
scroll to position [0, 0]
